Goal: Information Seeking & Learning: Learn about a topic

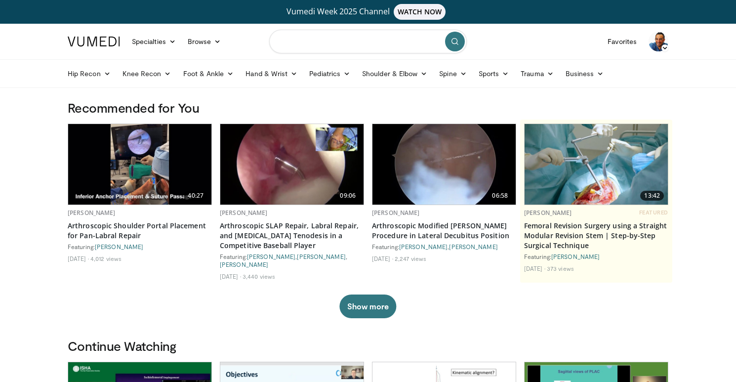
click at [349, 44] on input "Search topics, interventions" at bounding box center [368, 42] width 198 height 24
type input "**********"
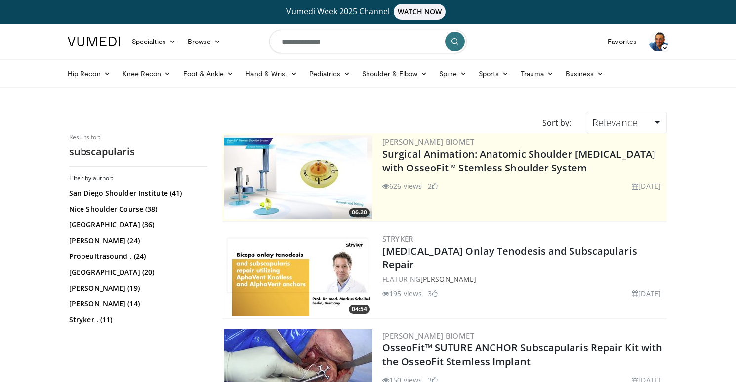
click at [381, 43] on input "**********" at bounding box center [368, 42] width 198 height 24
type input "**********"
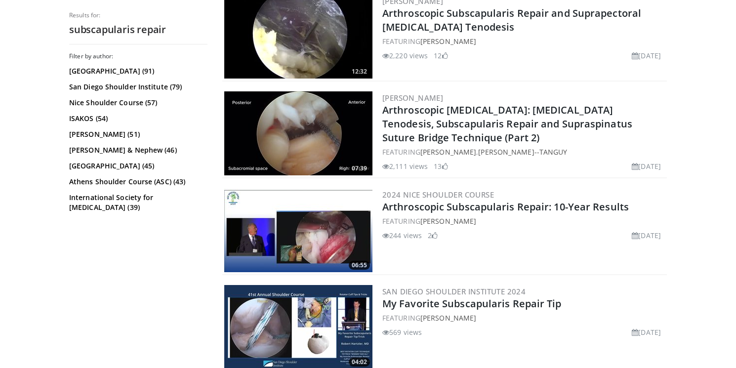
scroll to position [915, 0]
click at [521, 207] on link "Arthroscopic Subscapularis Repair: 10-Year Results" at bounding box center [505, 206] width 247 height 13
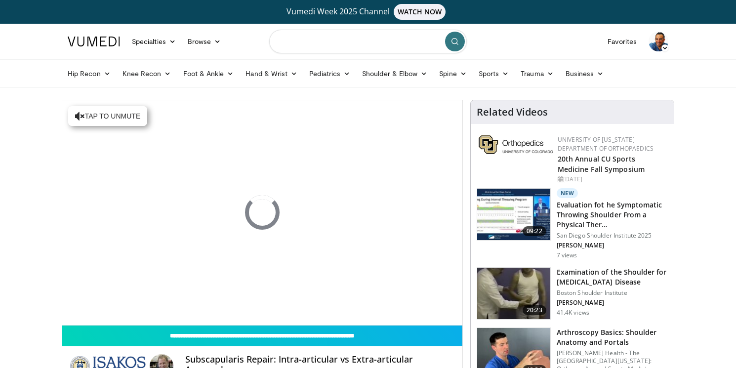
click at [318, 42] on input "Search topics, interventions" at bounding box center [368, 42] width 198 height 24
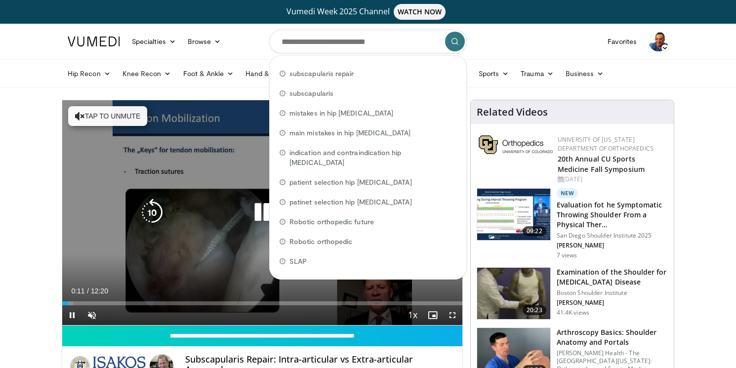
click at [93, 254] on div "10 seconds Tap to unmute" at bounding box center [262, 212] width 400 height 225
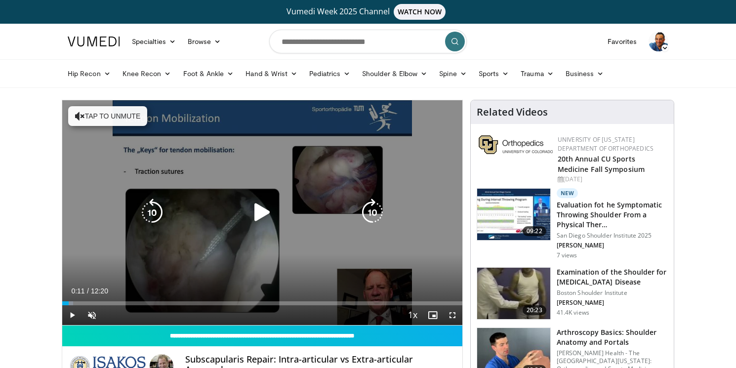
click at [255, 213] on icon "Video Player" at bounding box center [262, 213] width 28 height 28
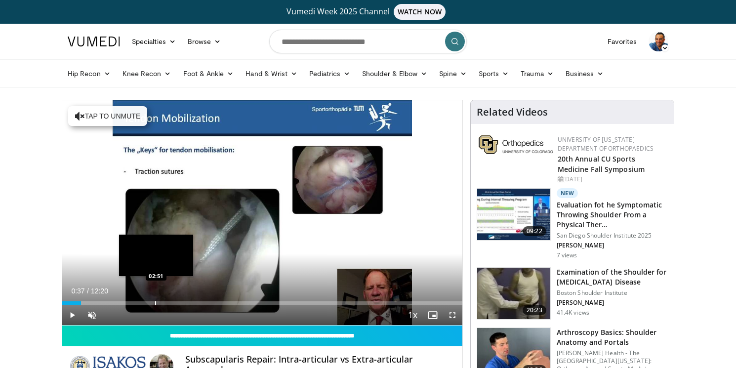
drag, startPoint x: 71, startPoint y: 304, endPoint x: 156, endPoint y: 300, distance: 85.0
click at [156, 300] on div "Loaded : 3.98% 02:50 02:51" at bounding box center [262, 300] width 400 height 9
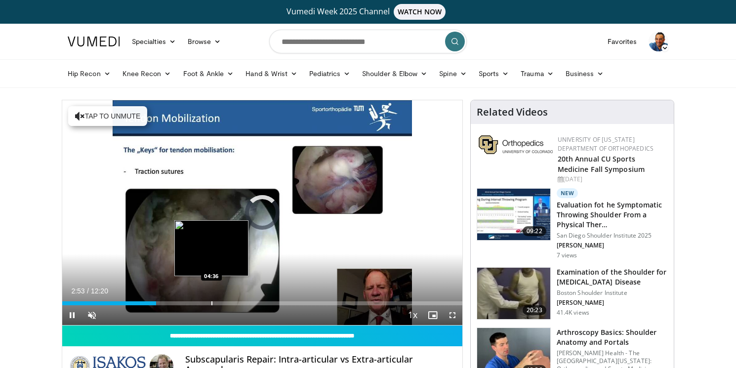
click at [211, 301] on div "Progress Bar" at bounding box center [211, 303] width 1 height 4
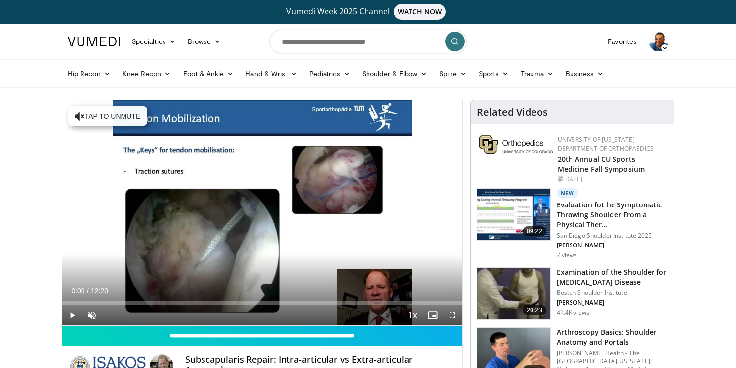
drag, startPoint x: 212, startPoint y: 303, endPoint x: 60, endPoint y: 298, distance: 152.2
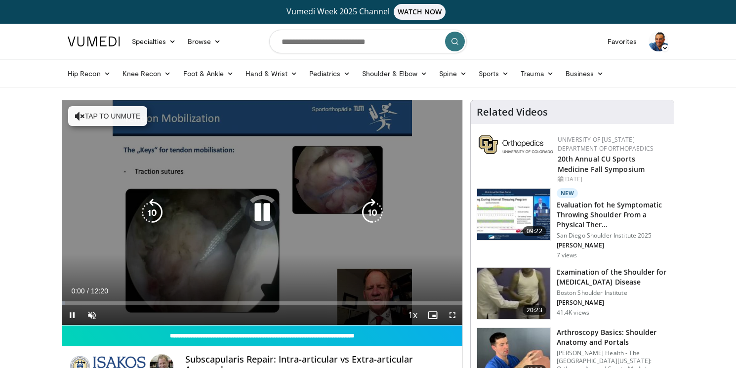
click at [263, 214] on icon "Video Player" at bounding box center [262, 213] width 28 height 28
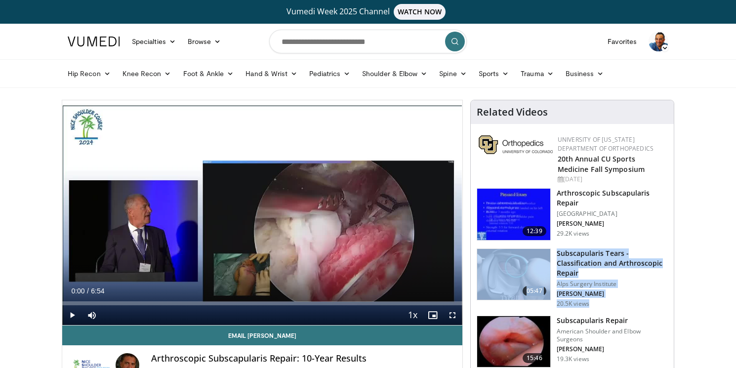
click at [75, 314] on span "Video Player" at bounding box center [72, 315] width 20 height 20
click at [451, 314] on span "Video Player" at bounding box center [453, 315] width 20 height 20
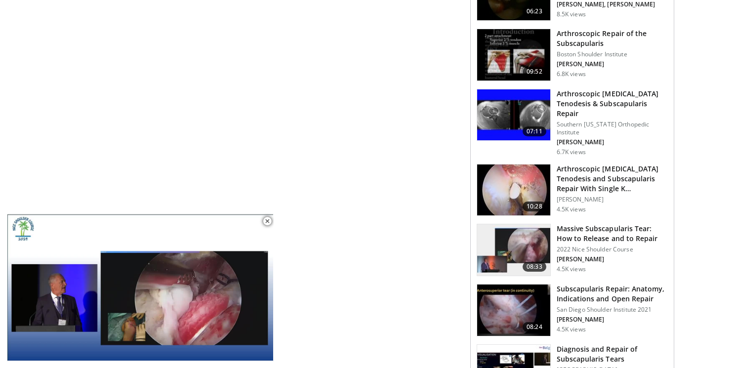
scroll to position [650, 0]
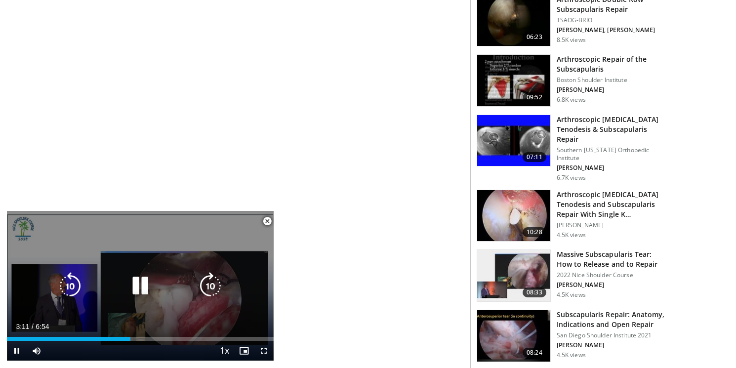
click at [192, 246] on div "10 seconds Tap to unmute" at bounding box center [140, 286] width 267 height 150
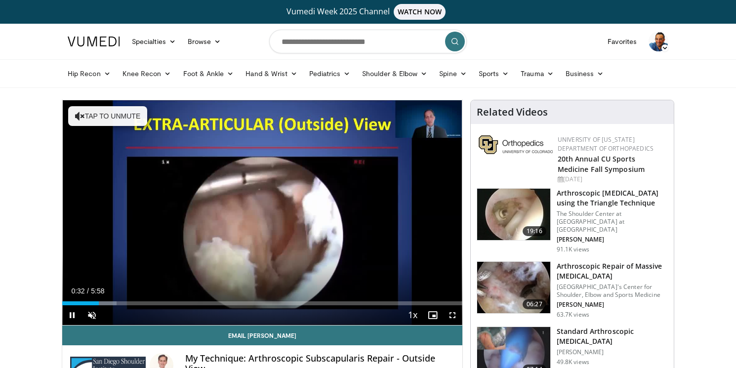
click at [452, 313] on span "Video Player" at bounding box center [453, 315] width 20 height 20
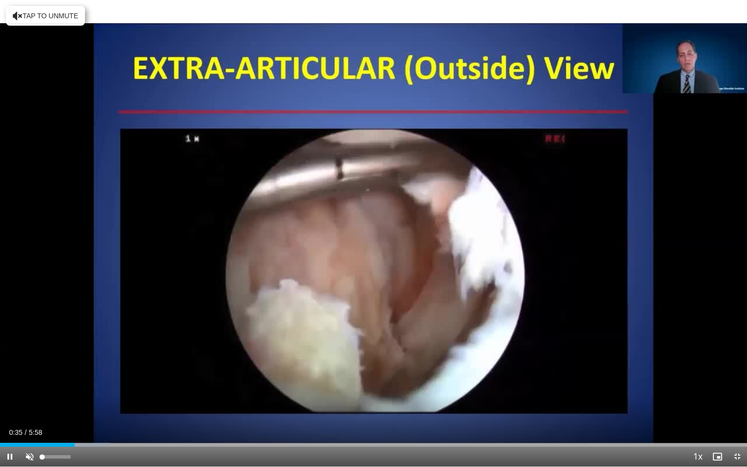
click at [29, 368] on span "Video Player" at bounding box center [30, 457] width 20 height 20
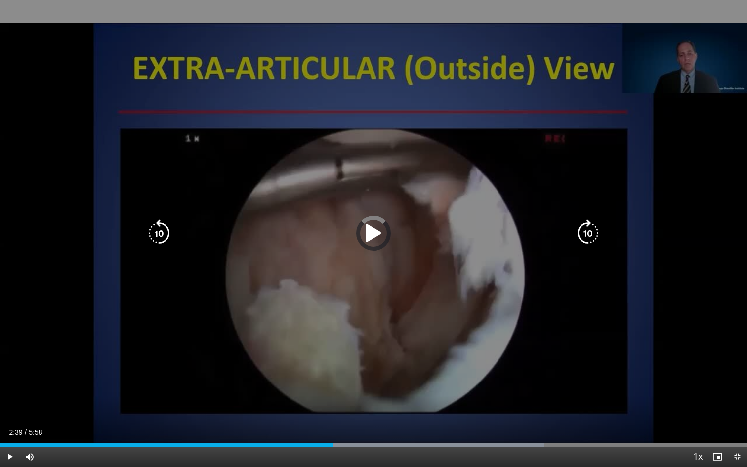
drag, startPoint x: 218, startPoint y: 445, endPoint x: 335, endPoint y: 442, distance: 117.1
click at [335, 368] on div "Loaded : 72.90% 2:39 2:39" at bounding box center [373, 441] width 747 height 9
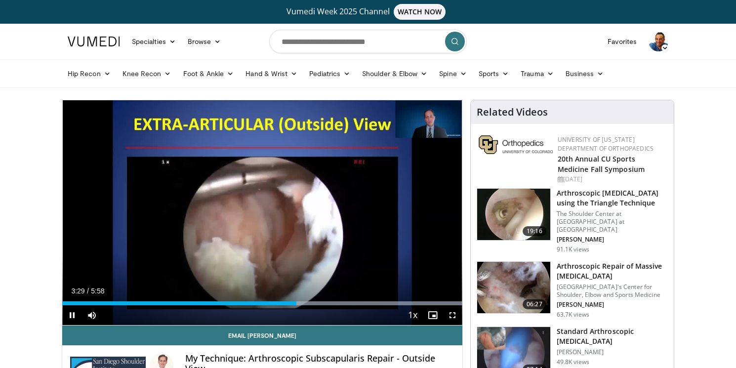
click at [74, 311] on span "Video Player" at bounding box center [72, 315] width 20 height 20
